Goal: Task Accomplishment & Management: Manage account settings

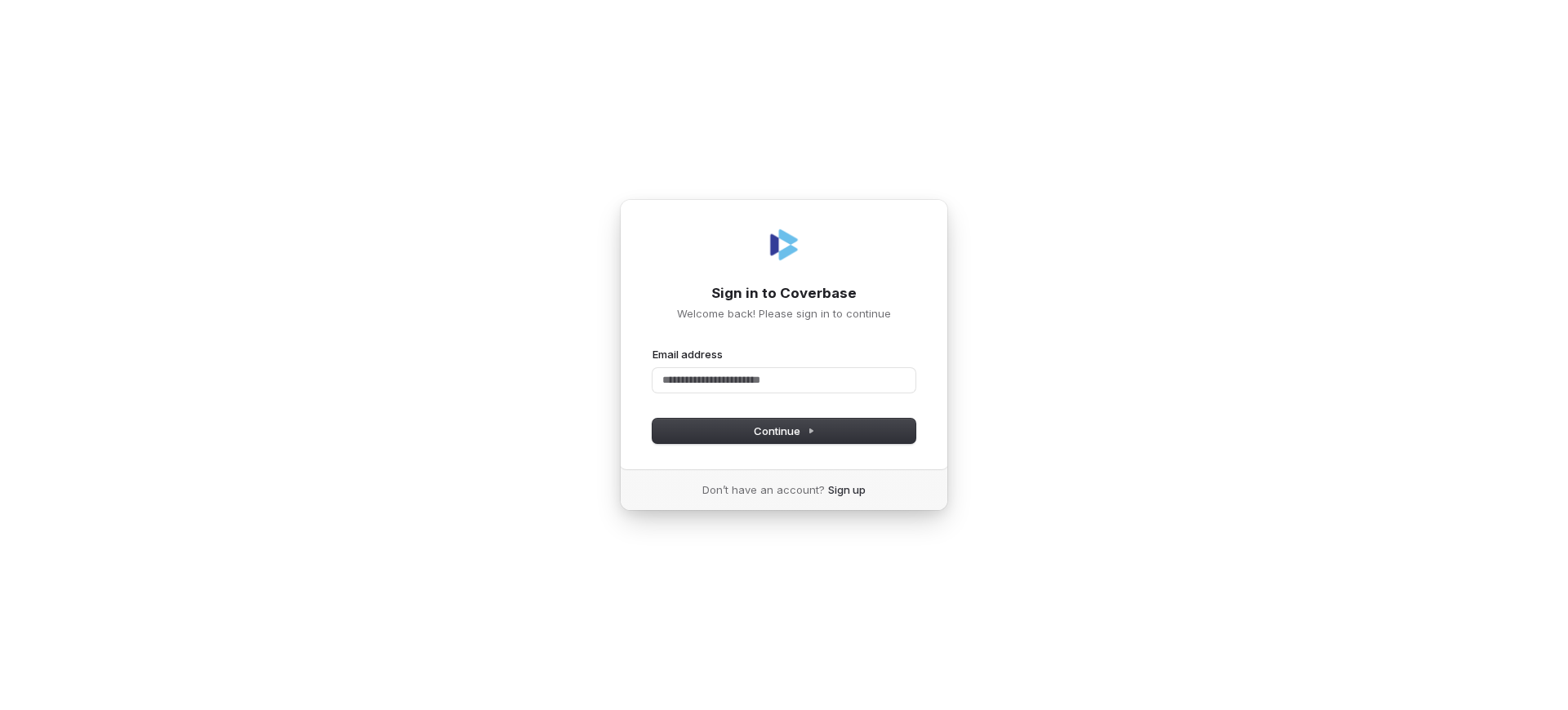
click at [784, 293] on h1 "Sign in to Coverbase" at bounding box center [783, 294] width 263 height 20
click at [845, 490] on link "Sign up" at bounding box center [847, 490] width 38 height 15
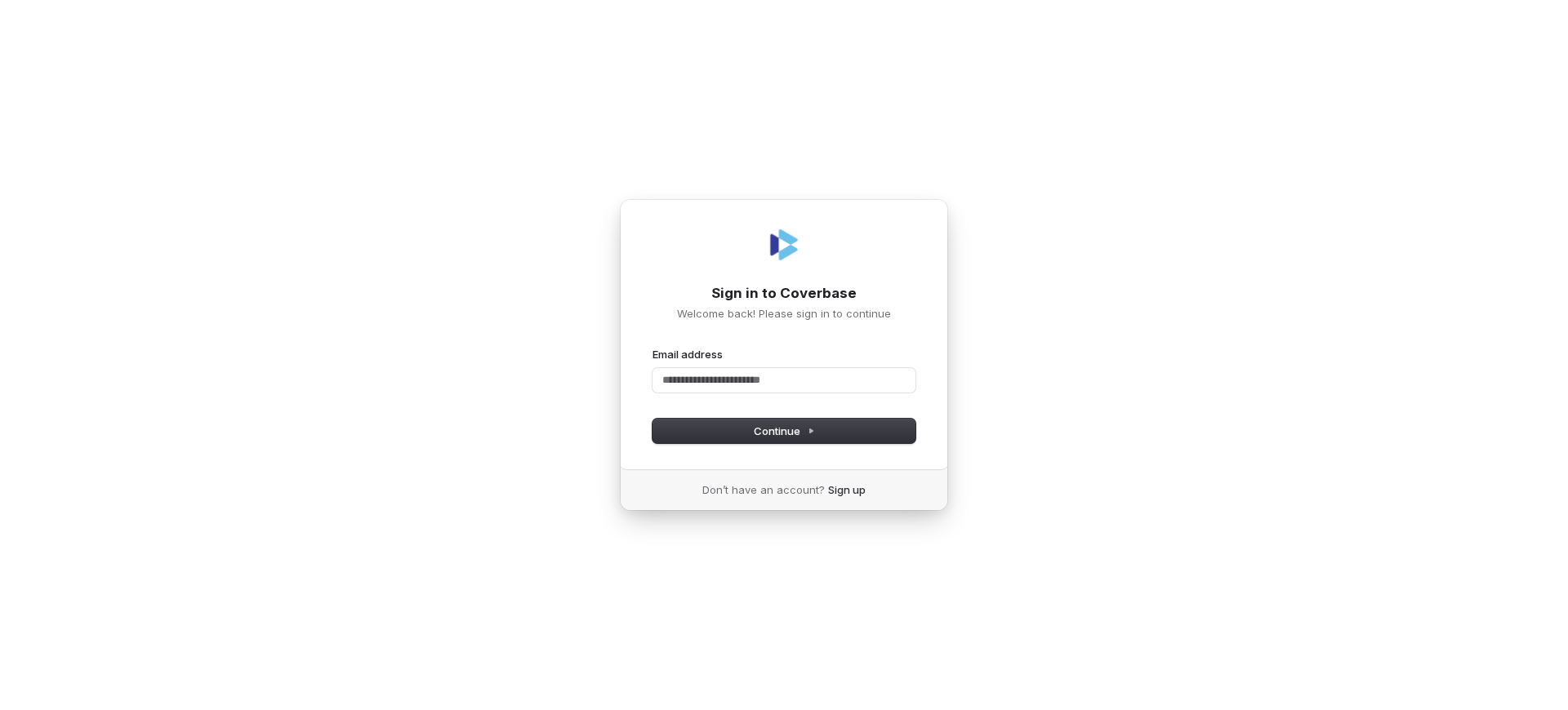
click at [784, 313] on p "Welcome back! Please sign in to continue" at bounding box center [783, 313] width 263 height 15
click at [784, 293] on h1 "Sign in to Coverbase" at bounding box center [783, 294] width 263 height 20
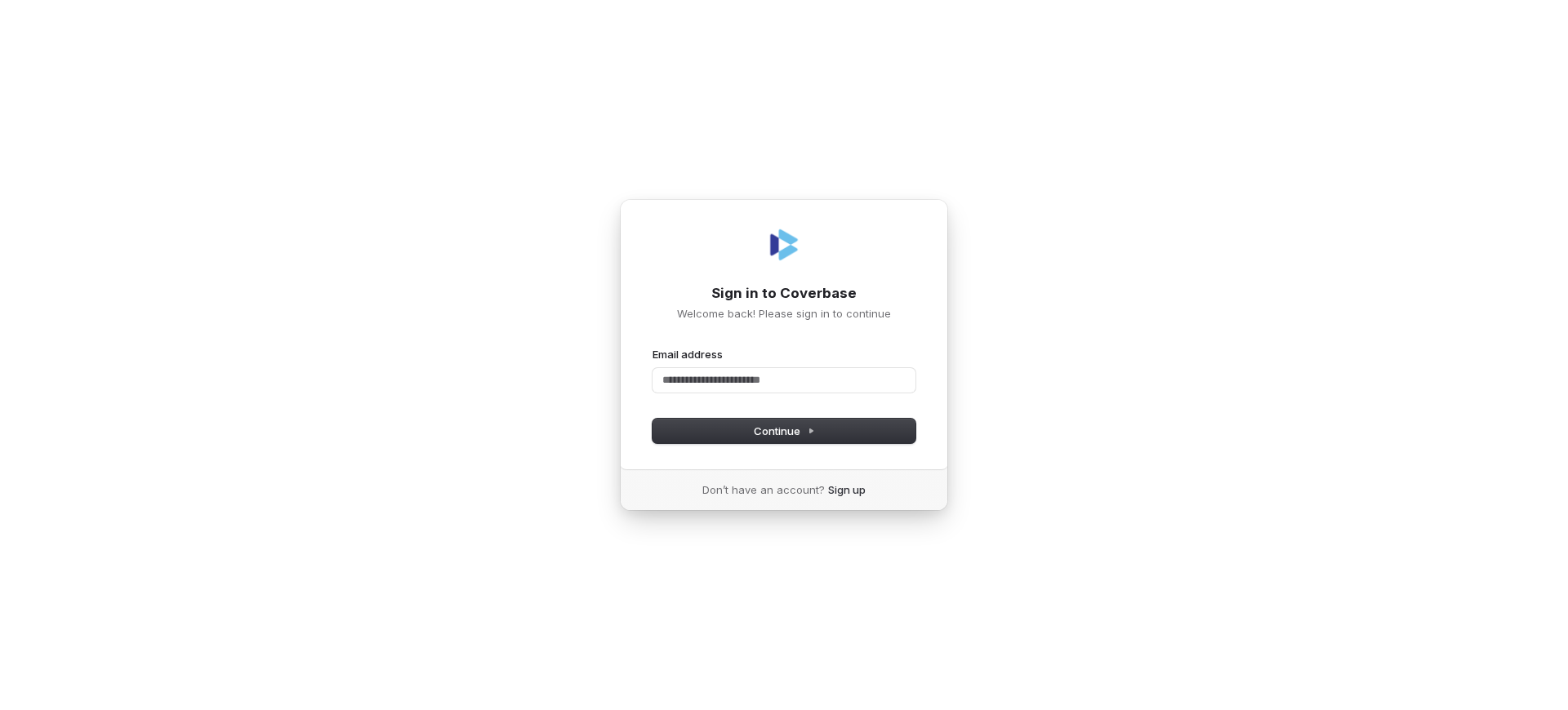
click at [784, 293] on h1 "Sign in to Coverbase" at bounding box center [783, 294] width 263 height 20
click at [784, 313] on p "Welcome back! Please sign in to continue" at bounding box center [783, 313] width 263 height 15
click at [784, 293] on h1 "Sign in to Coverbase" at bounding box center [783, 294] width 263 height 20
click at [784, 313] on p "Welcome back! Please sign in to continue" at bounding box center [783, 313] width 263 height 15
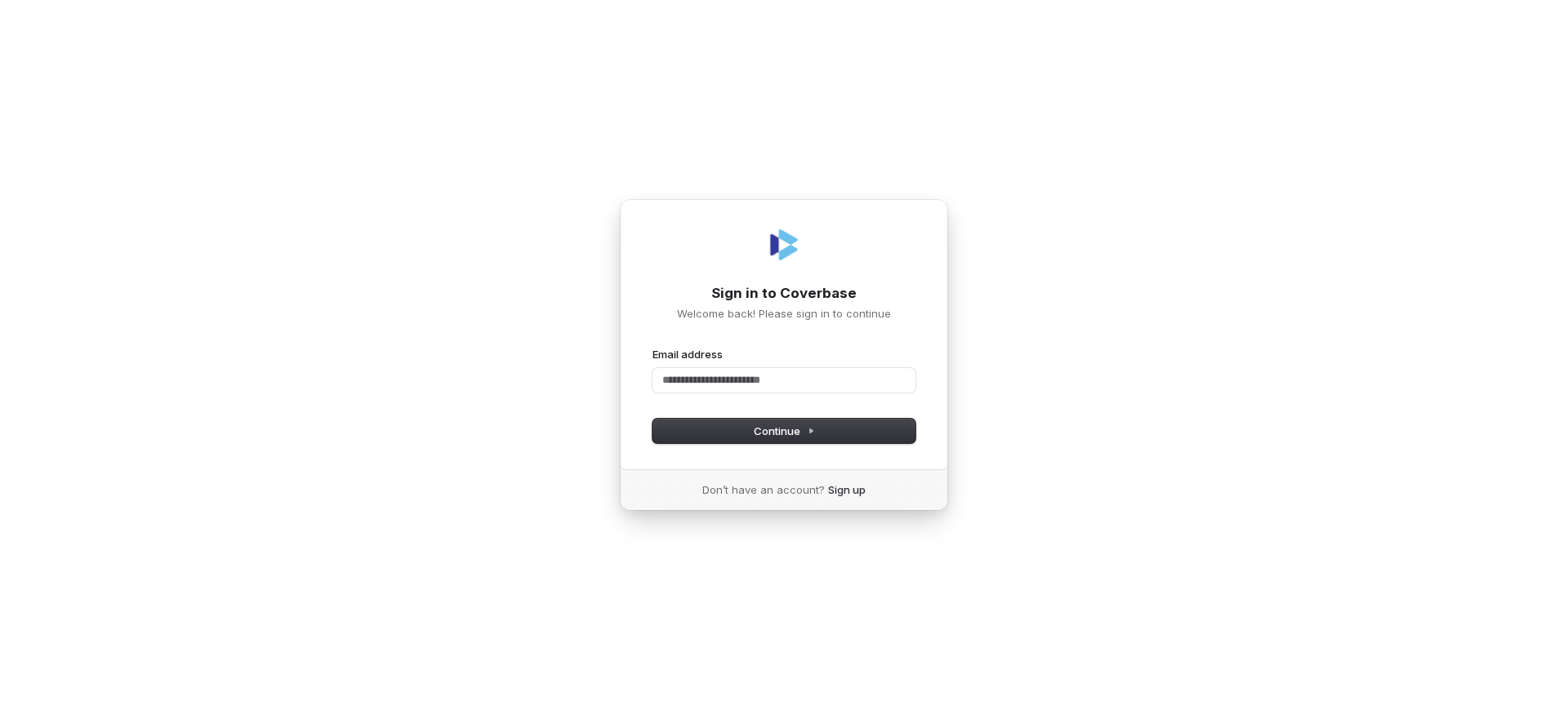
click at [784, 293] on h1 "Sign in to Coverbase" at bounding box center [783, 294] width 263 height 20
click at [784, 313] on p "Welcome back! Please sign in to continue" at bounding box center [783, 313] width 263 height 15
click at [784, 293] on h1 "Sign in to Coverbase" at bounding box center [783, 294] width 263 height 20
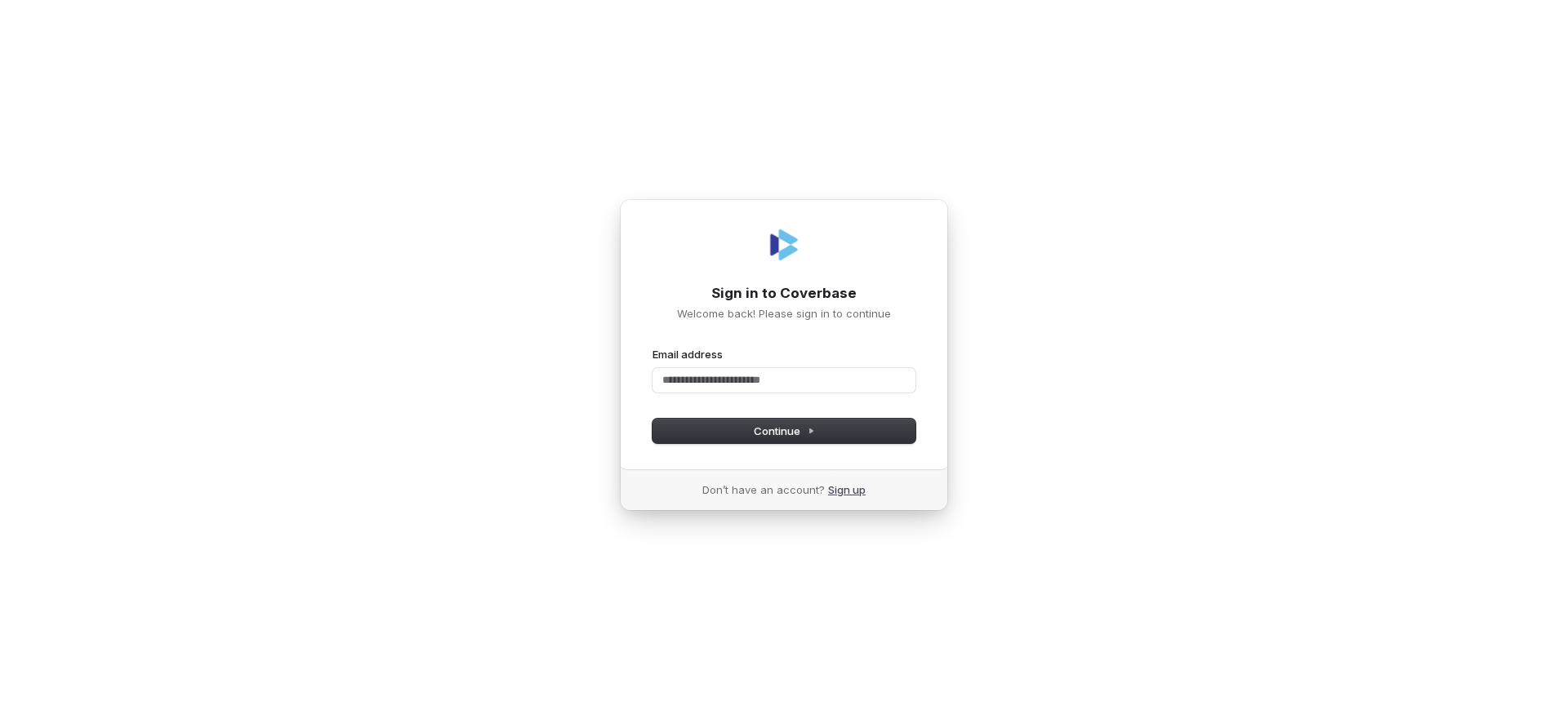
click at [845, 490] on link "Sign up" at bounding box center [847, 490] width 38 height 15
click h1 "Sign in to Coverbase"
click link "Sign up"
click at [784, 293] on h1 "Sign in to Coverbase" at bounding box center [783, 294] width 263 height 20
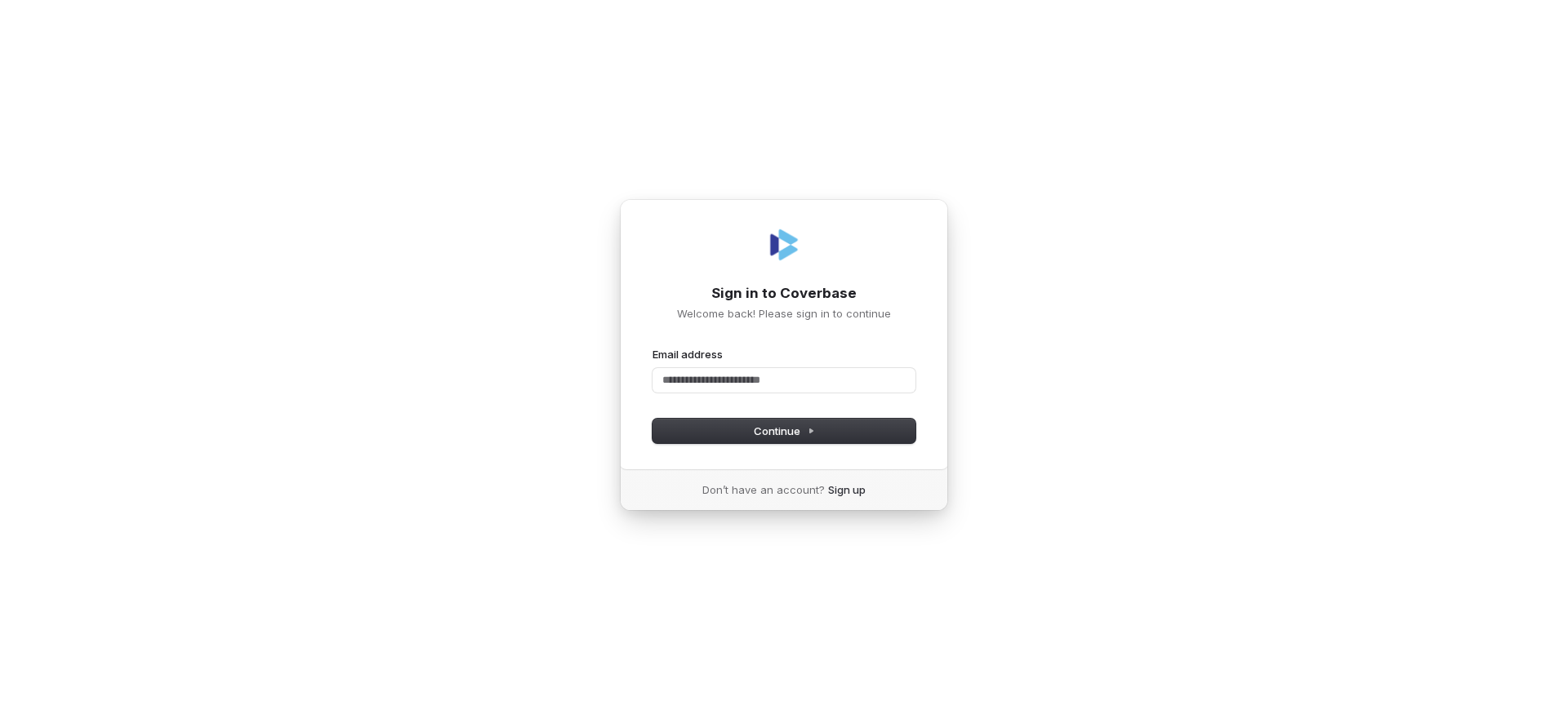
click at [784, 293] on h1 "Sign in to Coverbase" at bounding box center [783, 294] width 263 height 20
click at [845, 490] on link "Sign up" at bounding box center [847, 490] width 38 height 15
click at [784, 293] on h1 "Sign in to Coverbase" at bounding box center [783, 294] width 263 height 20
click at [845, 490] on link "Sign up" at bounding box center [847, 490] width 38 height 15
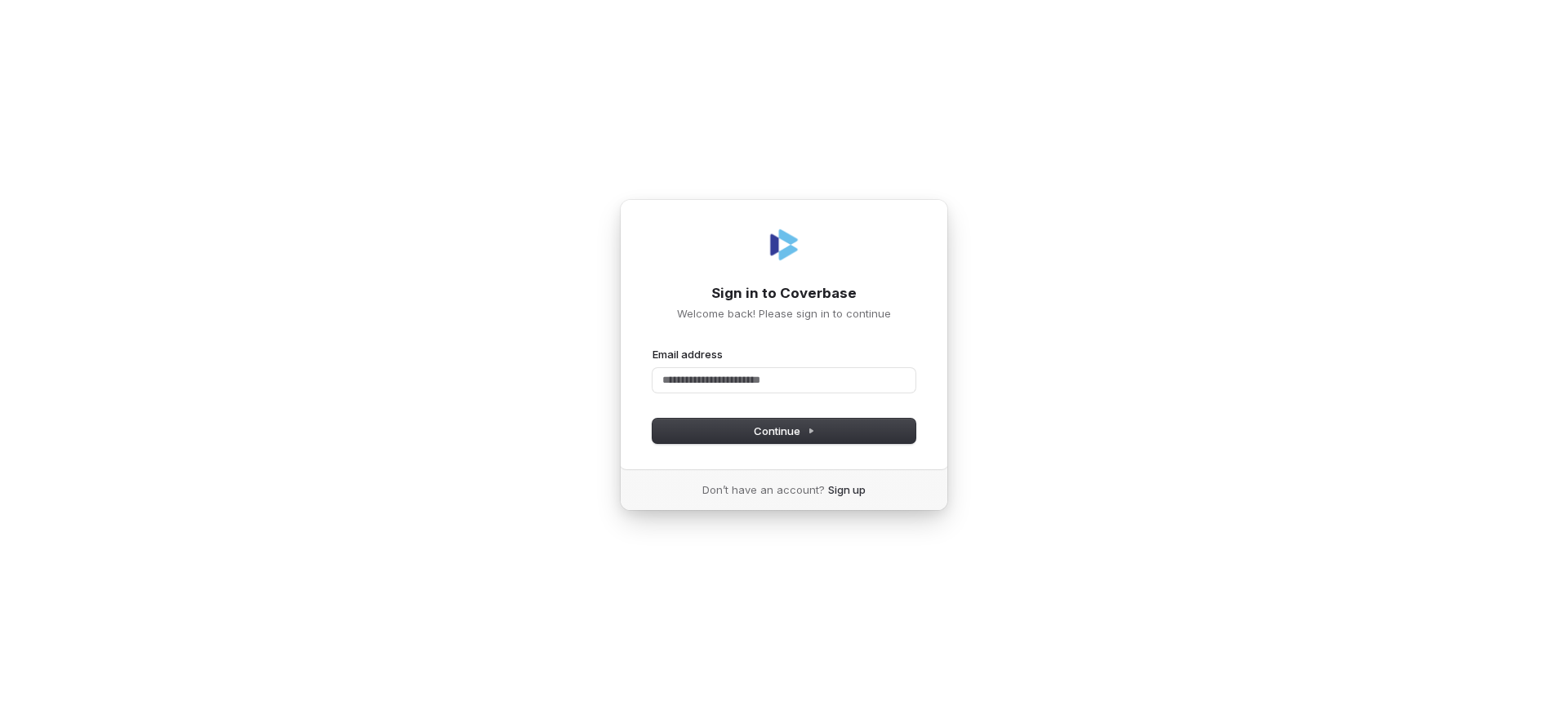
click at [784, 293] on h1 "Sign in to Coverbase" at bounding box center [783, 294] width 263 height 20
click at [845, 490] on link "Sign up" at bounding box center [847, 490] width 38 height 15
click at [784, 293] on h1 "Sign in to Coverbase" at bounding box center [783, 294] width 263 height 20
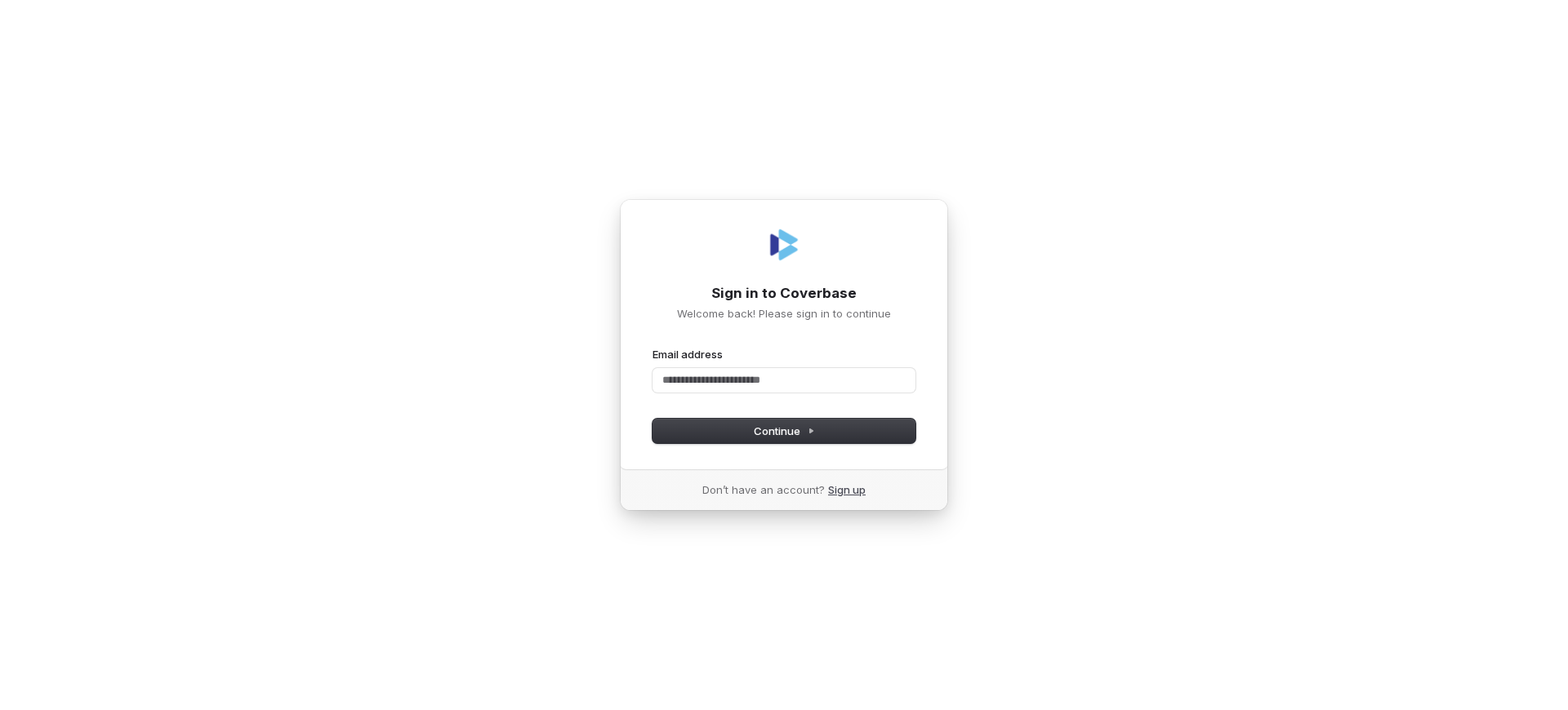
click at [845, 490] on link "Sign up" at bounding box center [847, 490] width 38 height 15
click at [784, 293] on h1 "Sign in to Coverbase" at bounding box center [783, 294] width 263 height 20
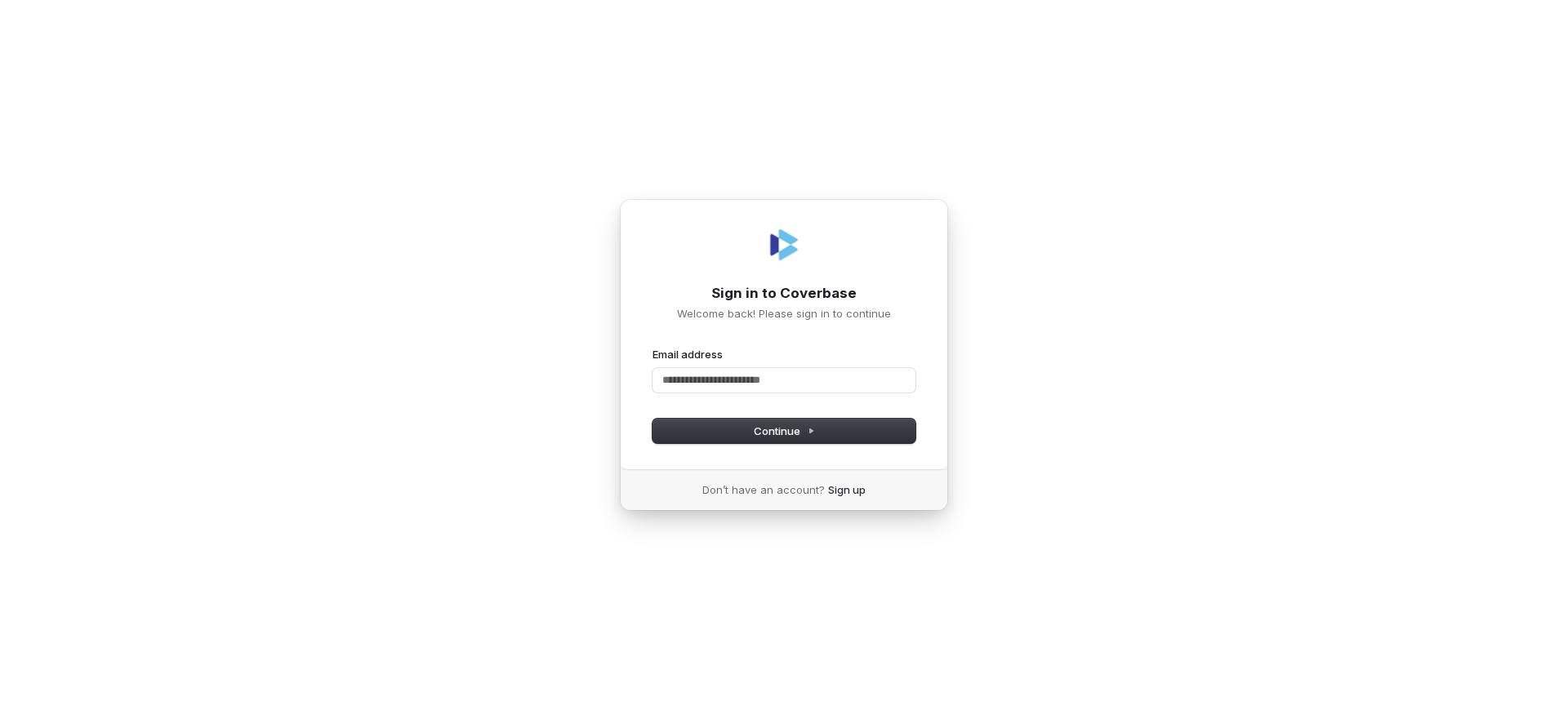
click at [784, 293] on h1 "Sign in to Coverbase" at bounding box center [783, 294] width 263 height 20
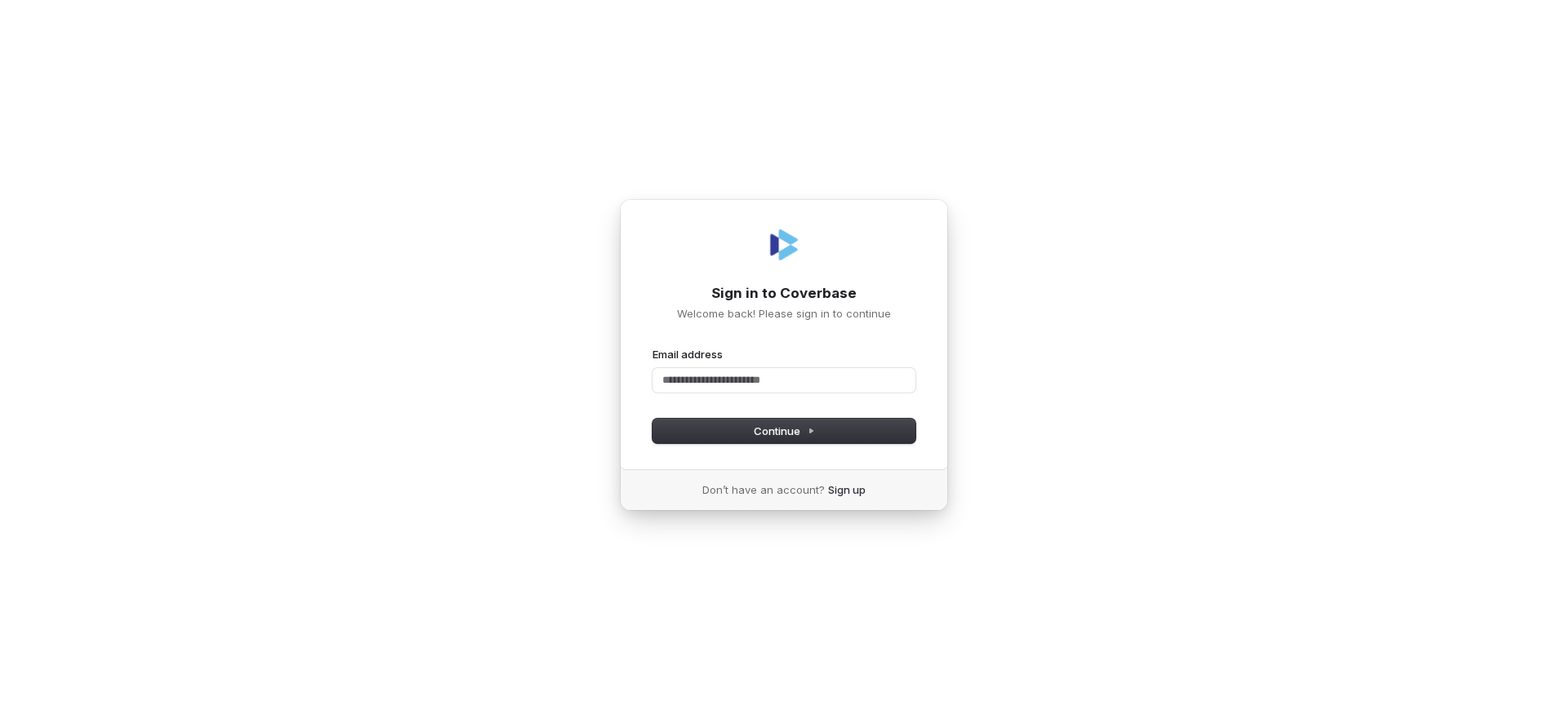
click at [784, 293] on h1 "Sign in to Coverbase" at bounding box center [783, 294] width 263 height 20
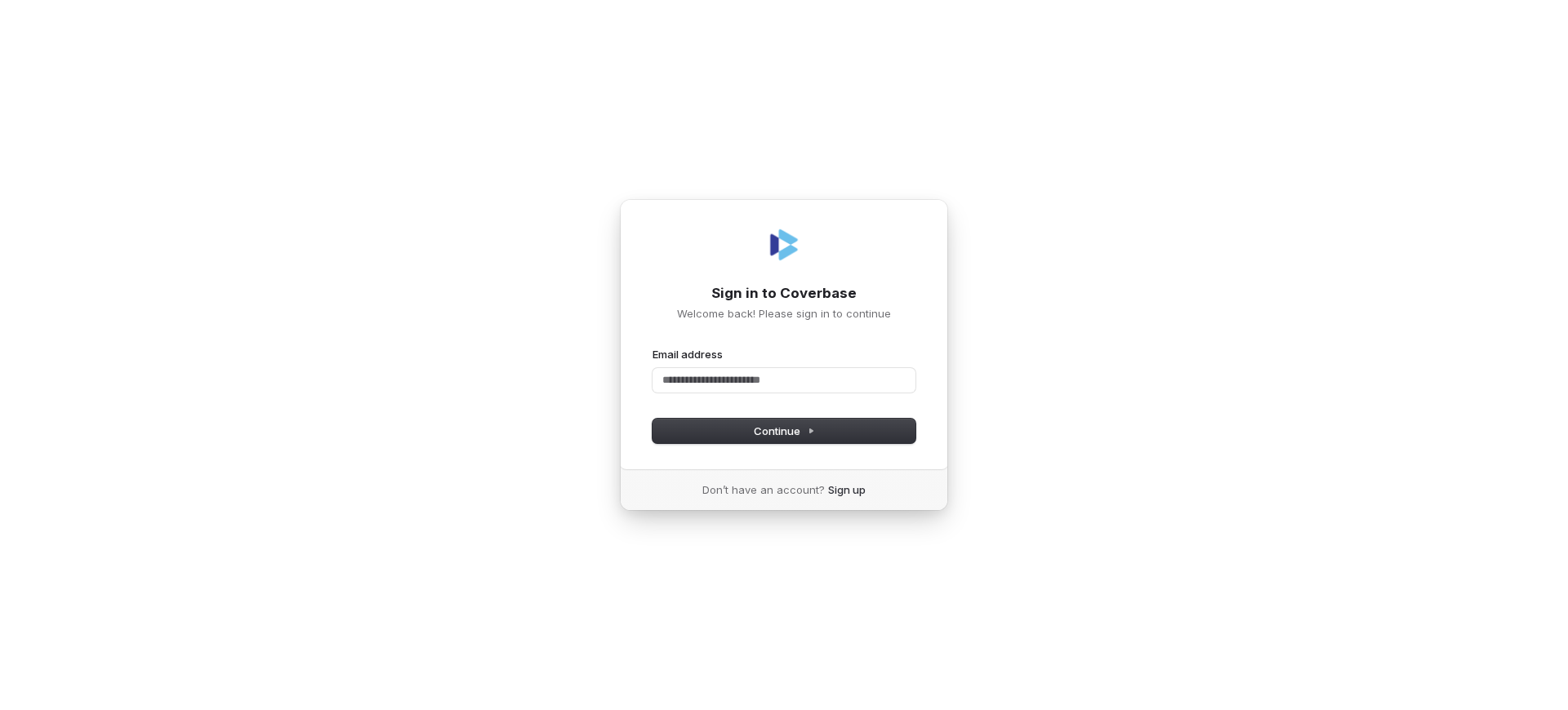
click at [784, 293] on h1 "Sign in to Coverbase" at bounding box center [783, 294] width 263 height 20
